Goal: Information Seeking & Learning: Find specific fact

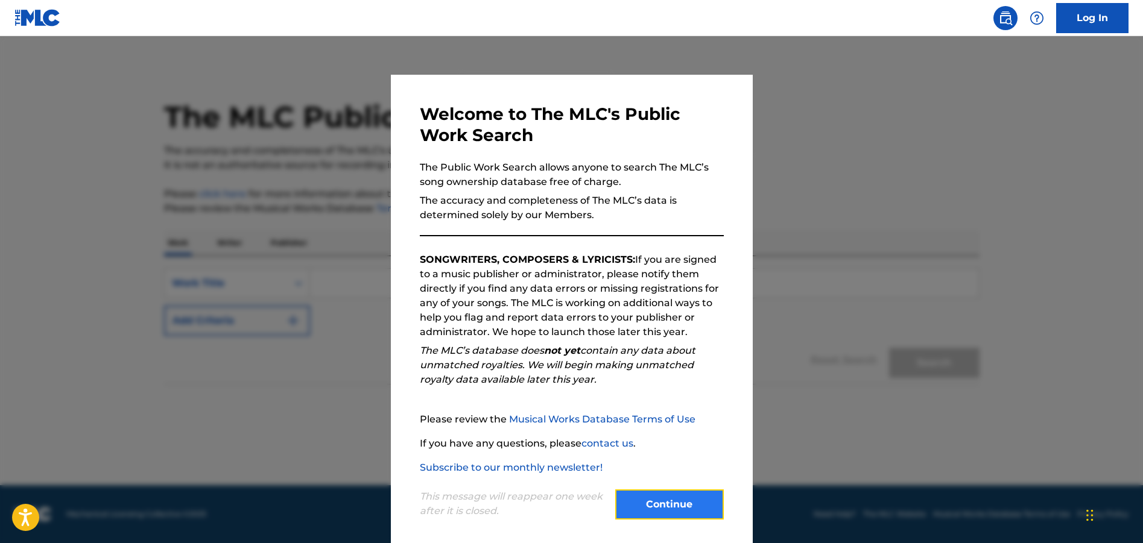
click at [672, 512] on button "Continue" at bounding box center [669, 505] width 109 height 30
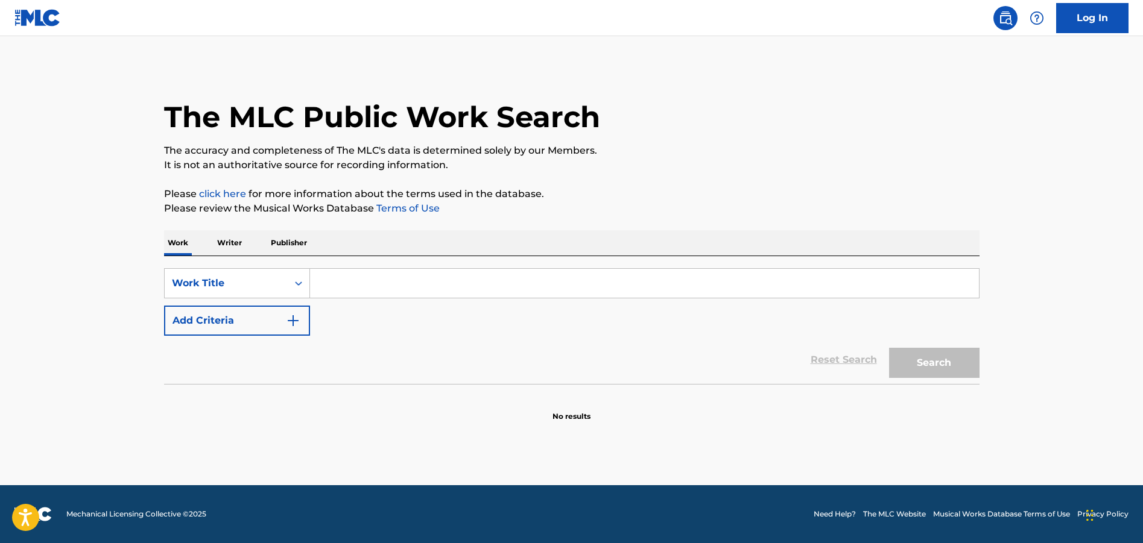
click at [323, 286] on input "Search Form" at bounding box center [644, 283] width 669 height 29
paste input "The Way I Still Love You"
type input "The Way I Still Love You"
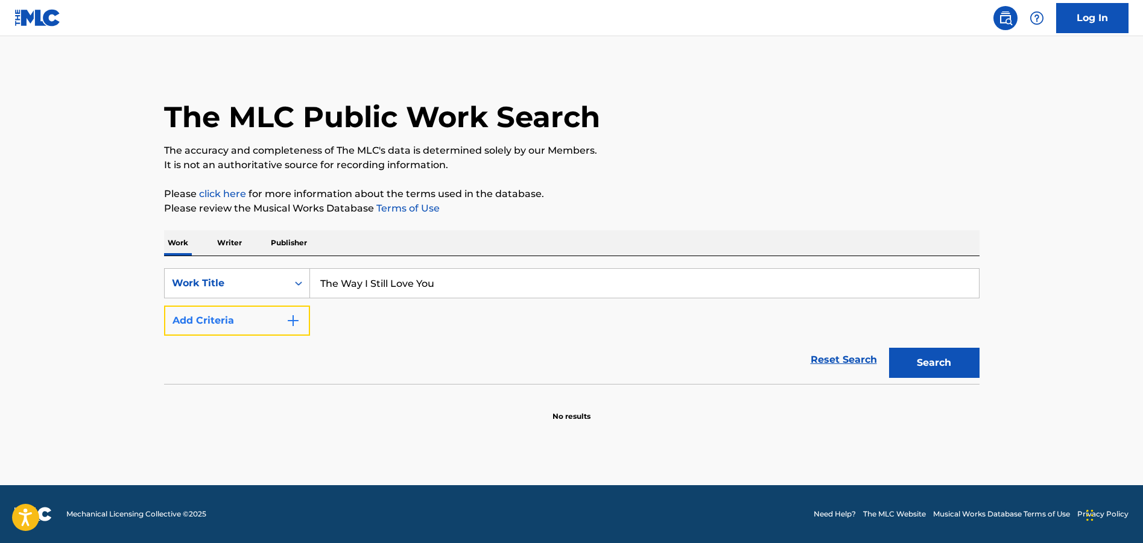
click at [292, 322] on img "Search Form" at bounding box center [293, 321] width 14 height 14
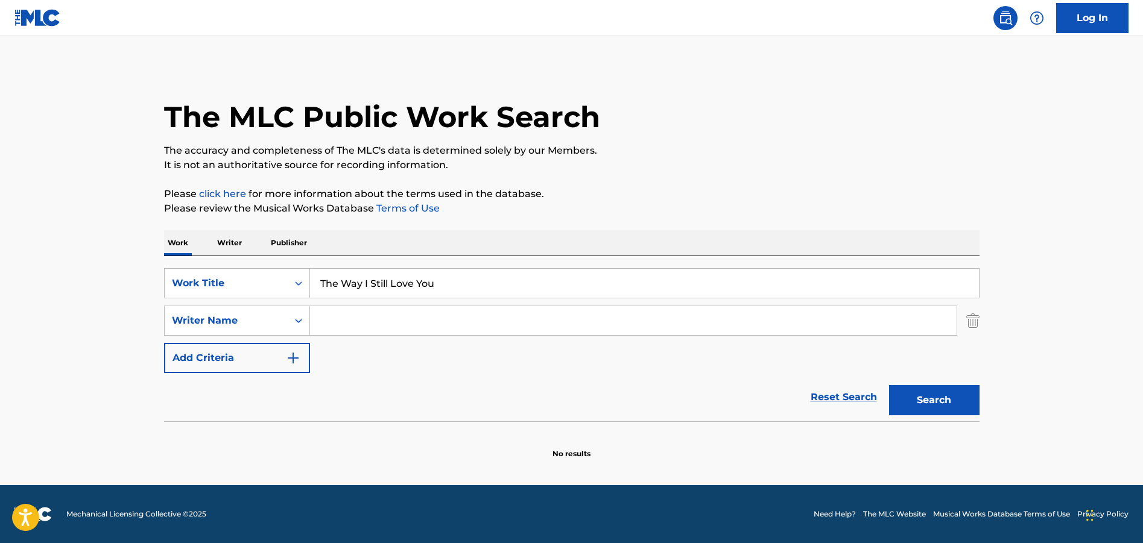
click at [382, 329] on input "Search Form" at bounding box center [633, 320] width 646 height 29
type input "silva"
click at [889, 385] on button "Search" at bounding box center [934, 400] width 90 height 30
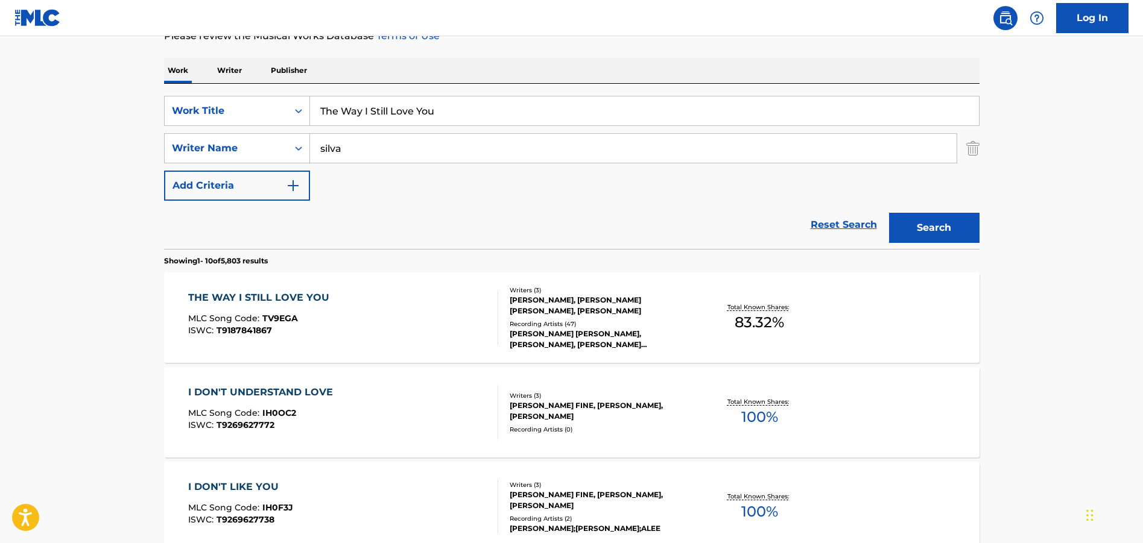
scroll to position [181, 0]
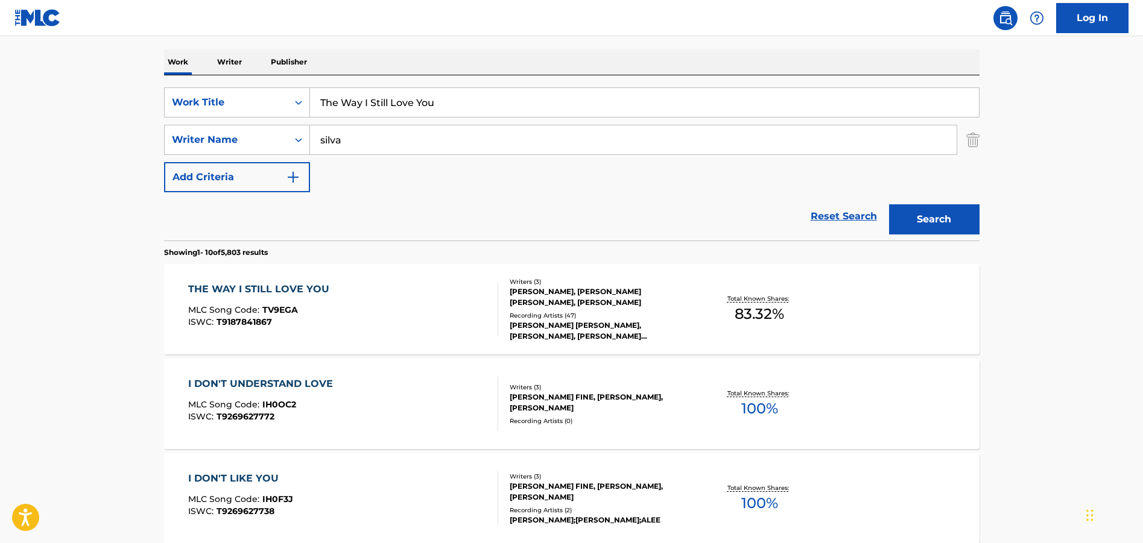
click at [288, 290] on div "THE WAY I STILL LOVE YOU" at bounding box center [261, 289] width 147 height 14
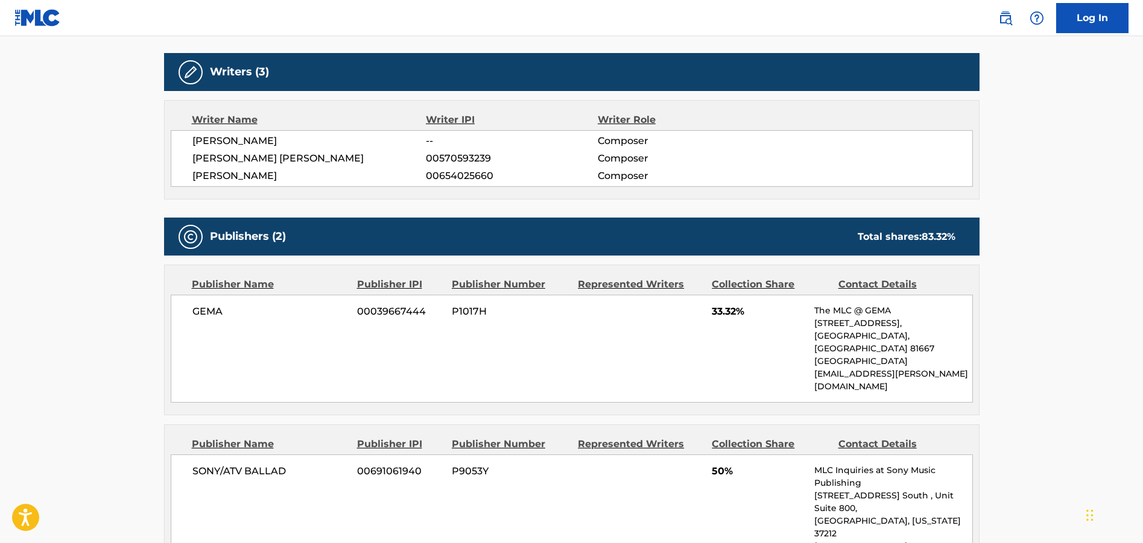
scroll to position [362, 0]
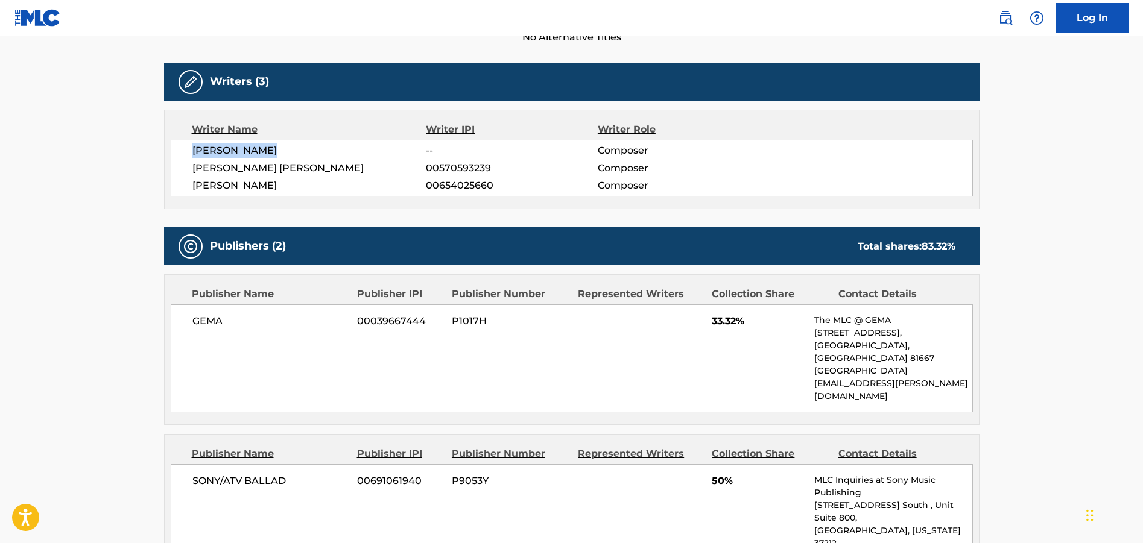
drag, startPoint x: 278, startPoint y: 152, endPoint x: 193, endPoint y: 149, distance: 85.1
click at [193, 149] on span "[PERSON_NAME]" at bounding box center [309, 151] width 234 height 14
copy span "[PERSON_NAME]"
